Goal: Task Accomplishment & Management: Manage account settings

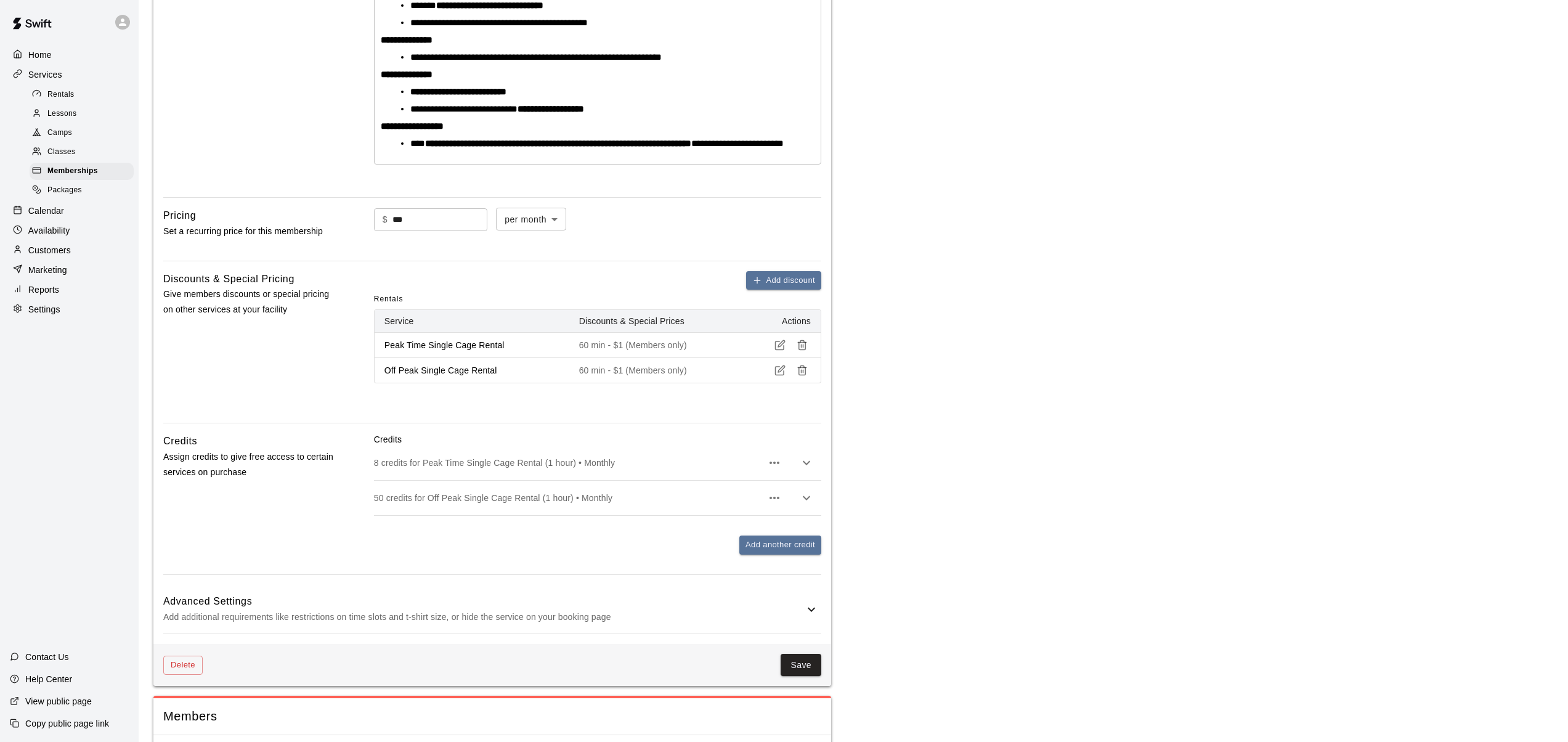
scroll to position [433, 0]
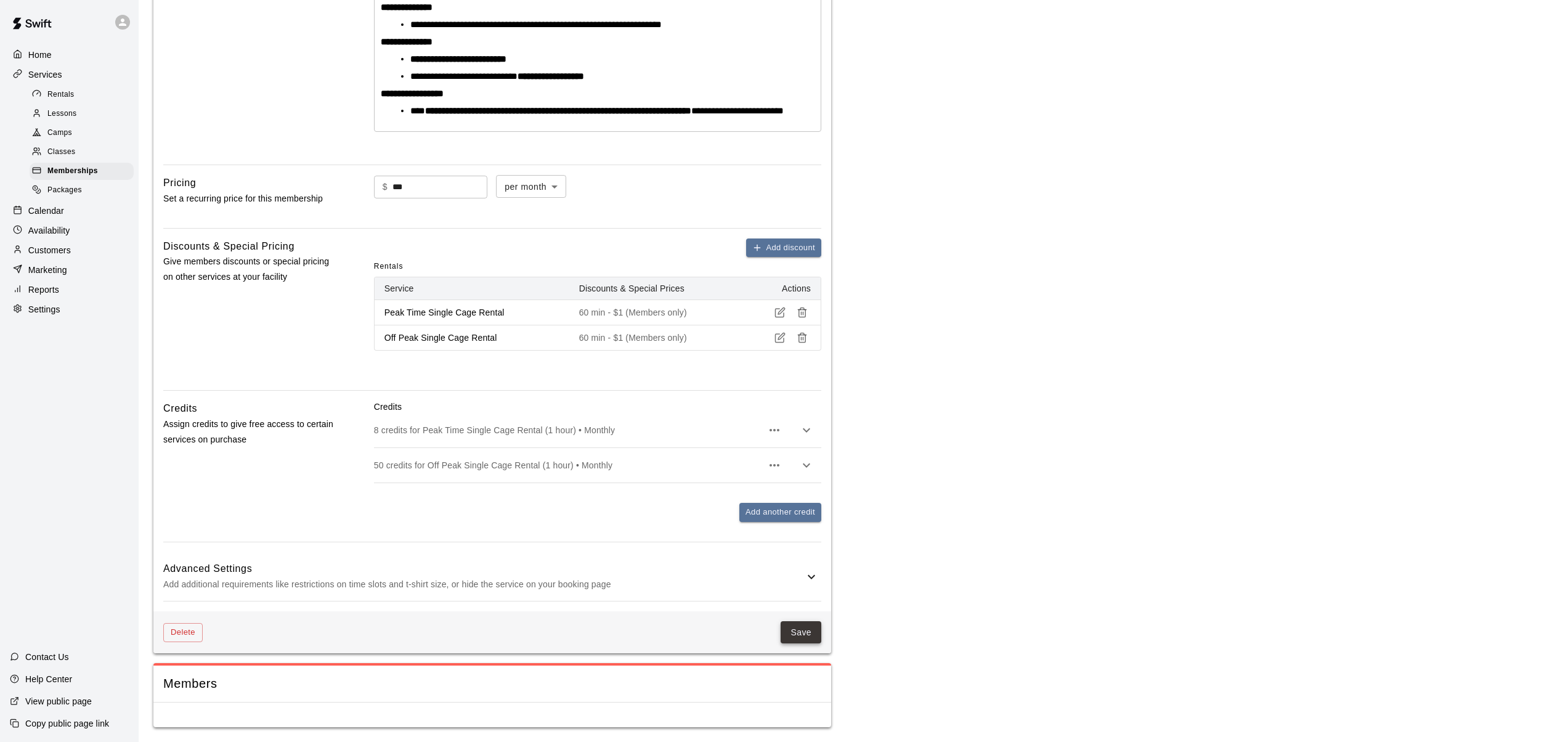
click at [805, 631] on button "Save" at bounding box center [800, 632] width 40 height 23
